Goal: Information Seeking & Learning: Check status

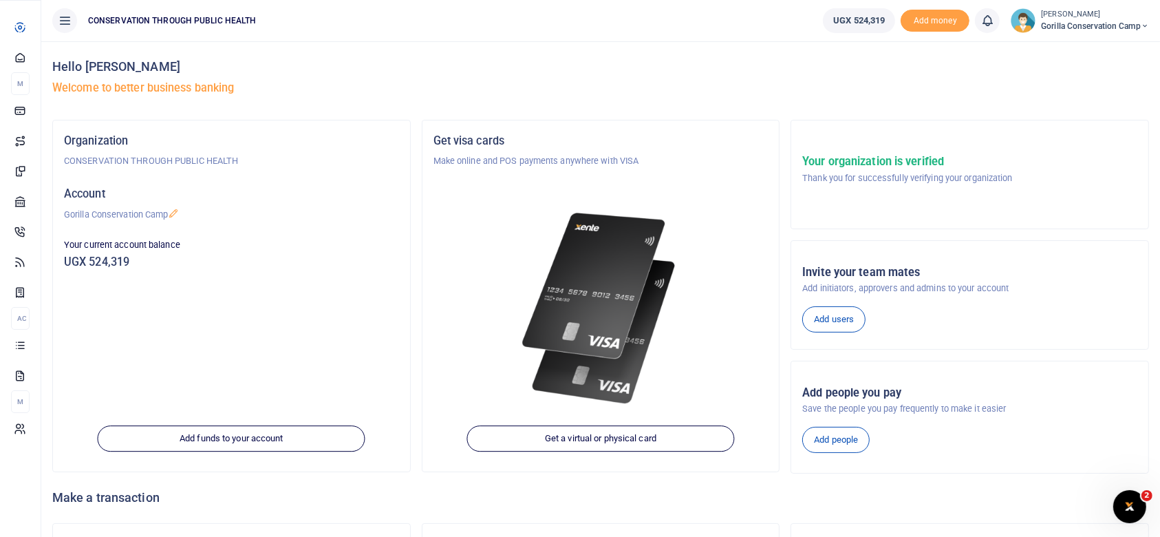
click at [0, 0] on span "Dashboard" at bounding box center [0, 0] width 0 height 0
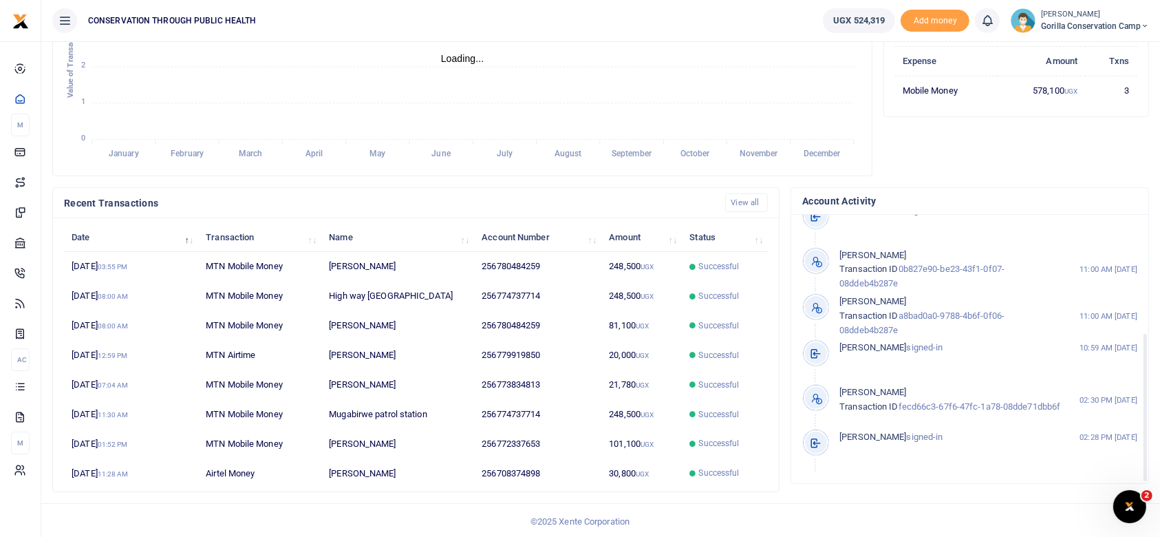
scroll to position [211, 0]
click at [567, 152] on tspan "August" at bounding box center [569, 154] width 28 height 10
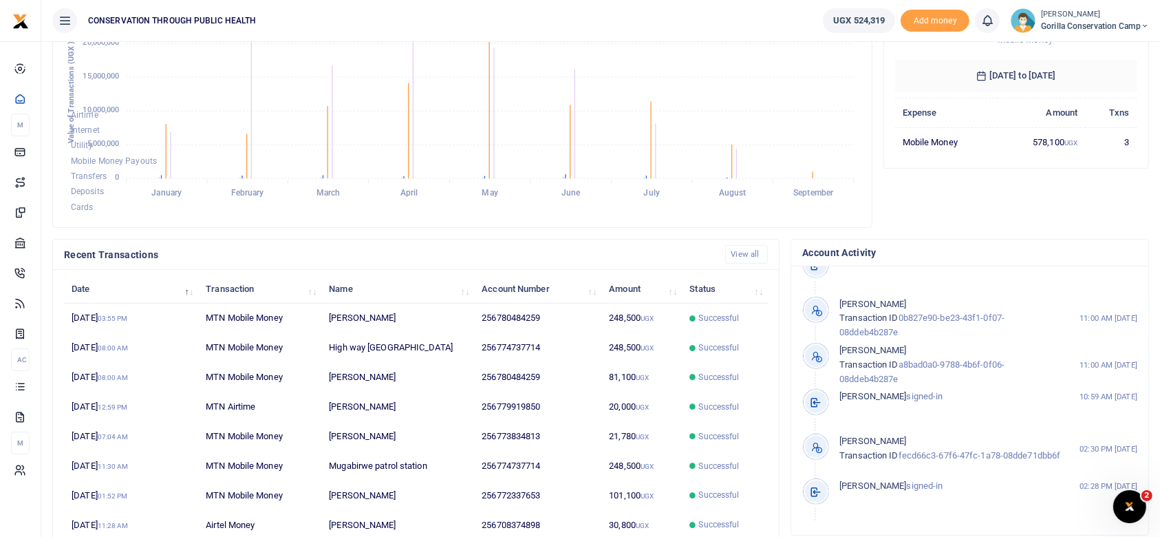
scroll to position [233, 0]
click at [749, 248] on link "View all" at bounding box center [746, 253] width 43 height 19
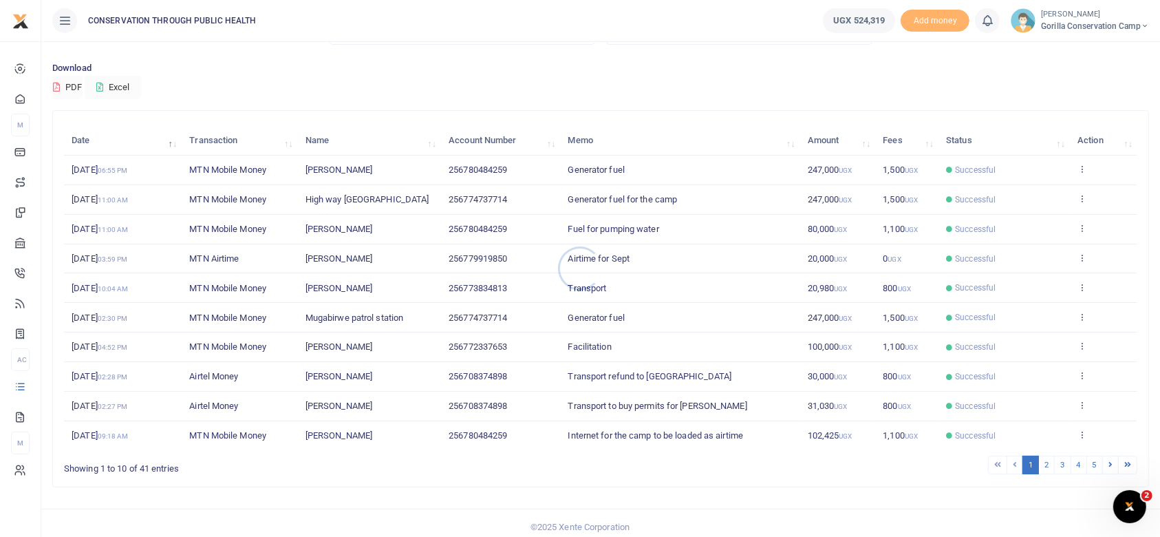
scroll to position [94, 0]
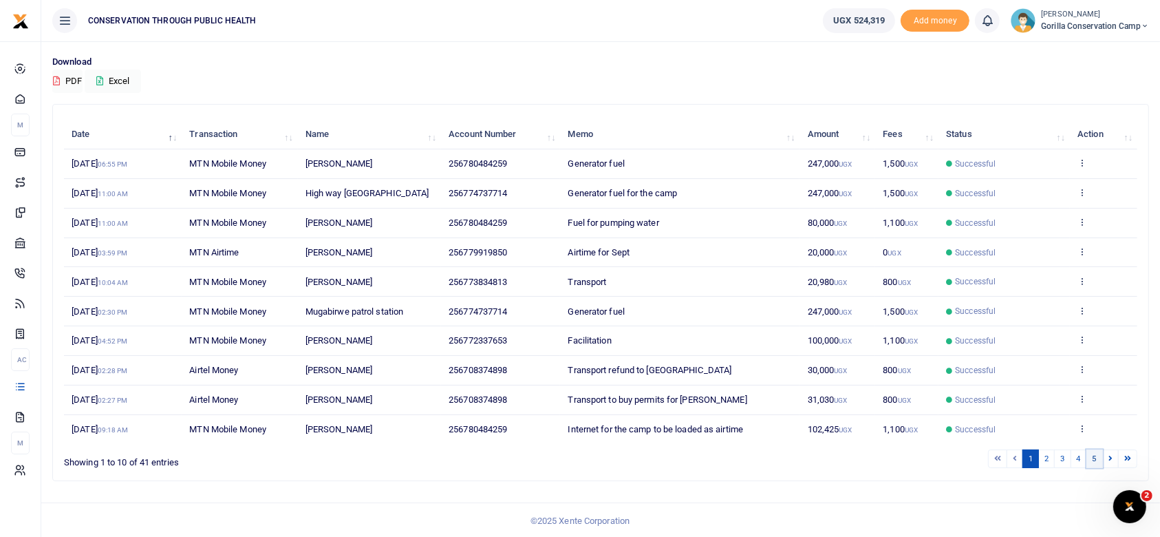
click at [1094, 455] on link "5" at bounding box center [1095, 458] width 17 height 19
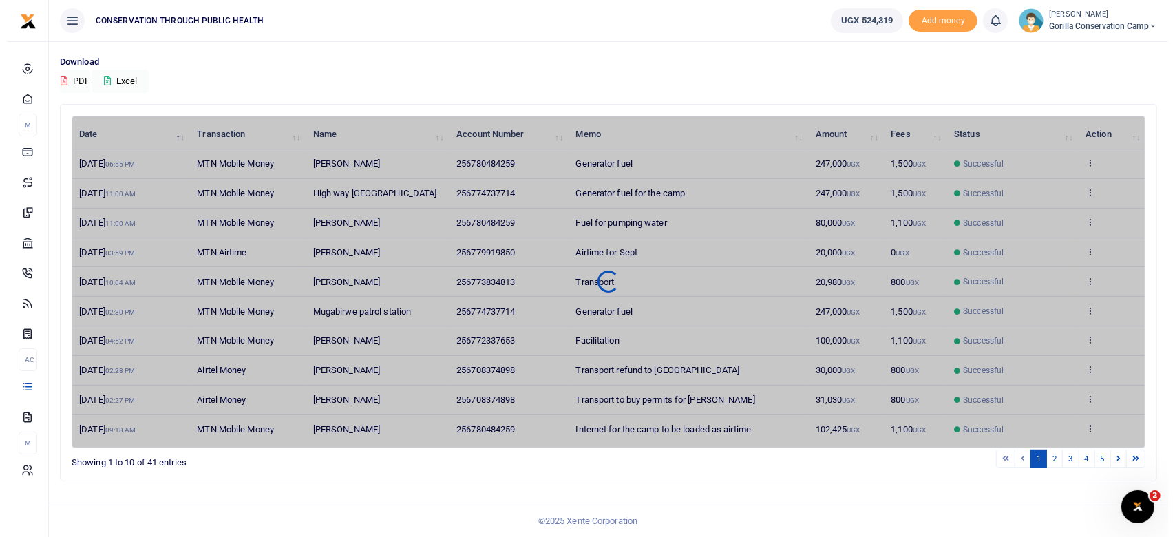
scroll to position [0, 0]
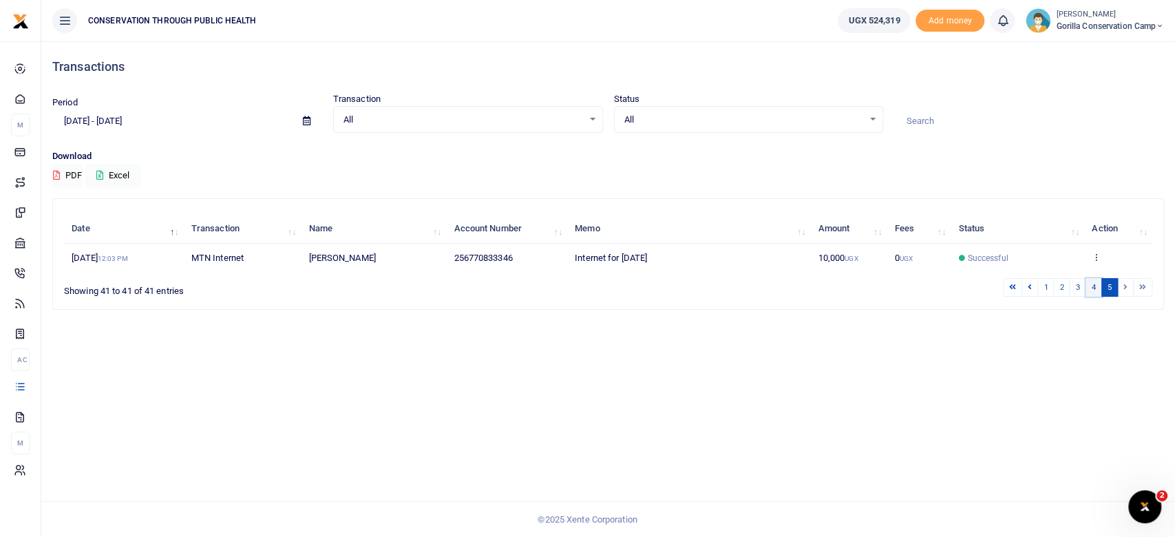
click at [1092, 284] on link "4" at bounding box center [1093, 287] width 17 height 19
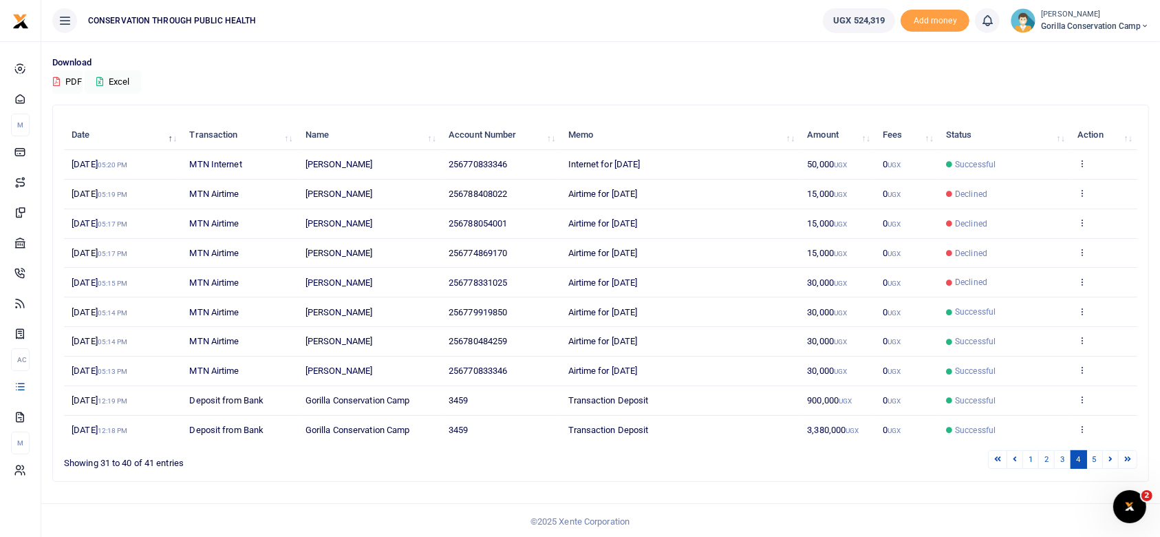
scroll to position [94, 0]
click at [1062, 456] on link "3" at bounding box center [1062, 458] width 17 height 19
